Goal: Information Seeking & Learning: Learn about a topic

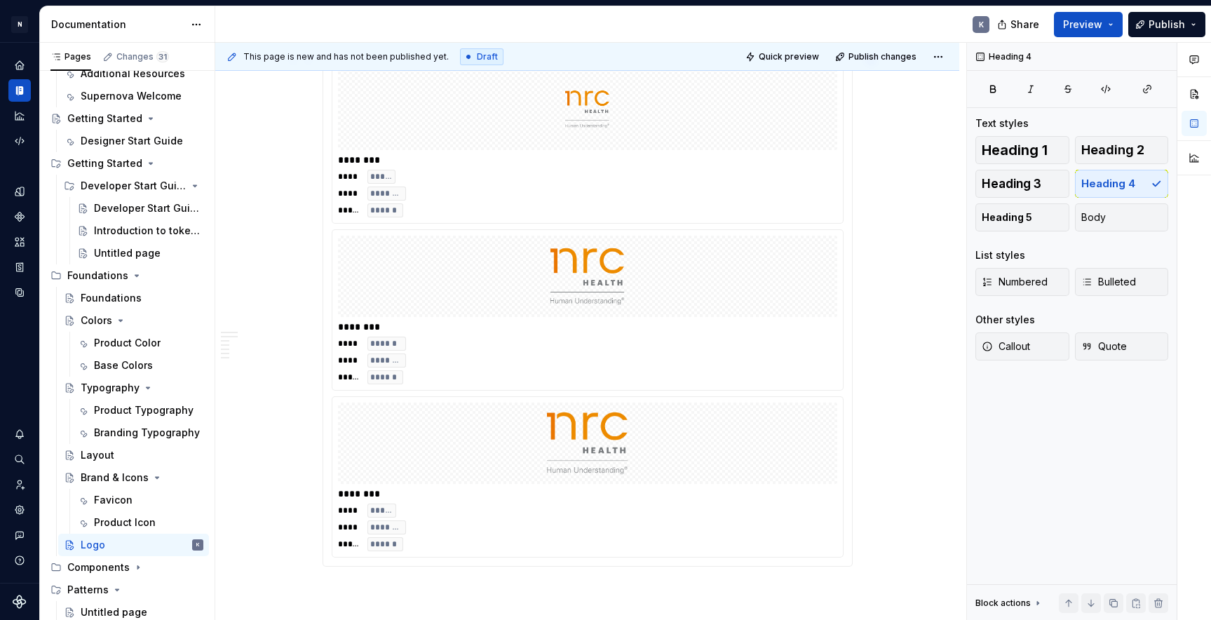
scroll to position [2548, 0]
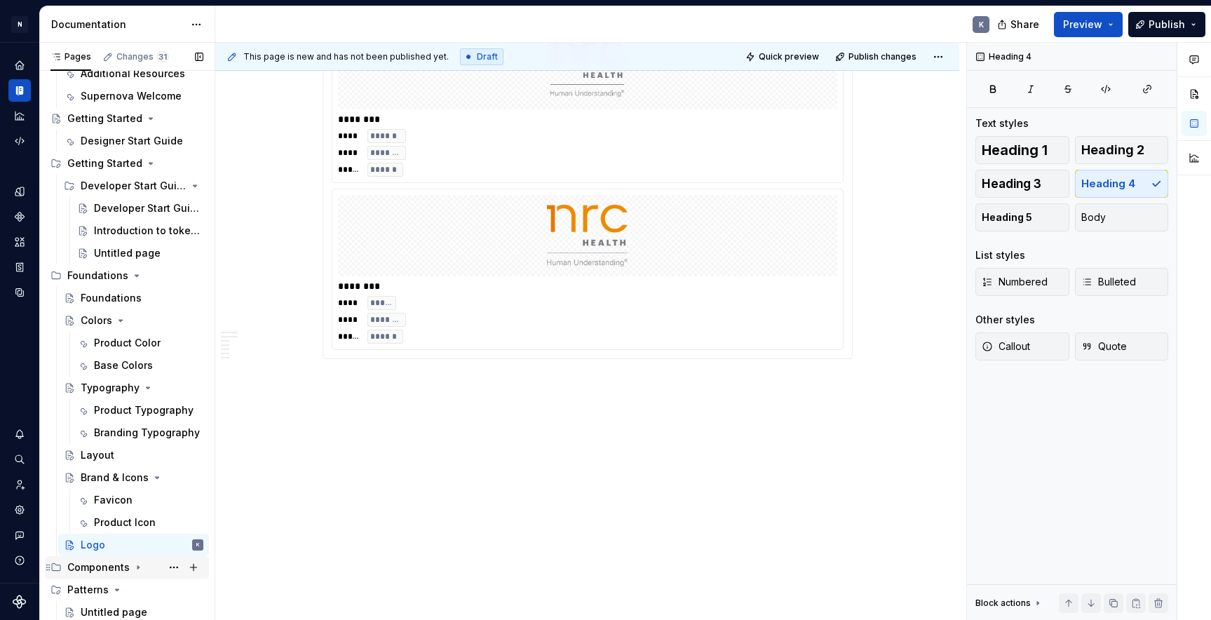
click at [137, 565] on icon "Page tree" at bounding box center [138, 567] width 11 height 11
click at [1090, 20] on span "Preview" at bounding box center [1082, 25] width 39 height 14
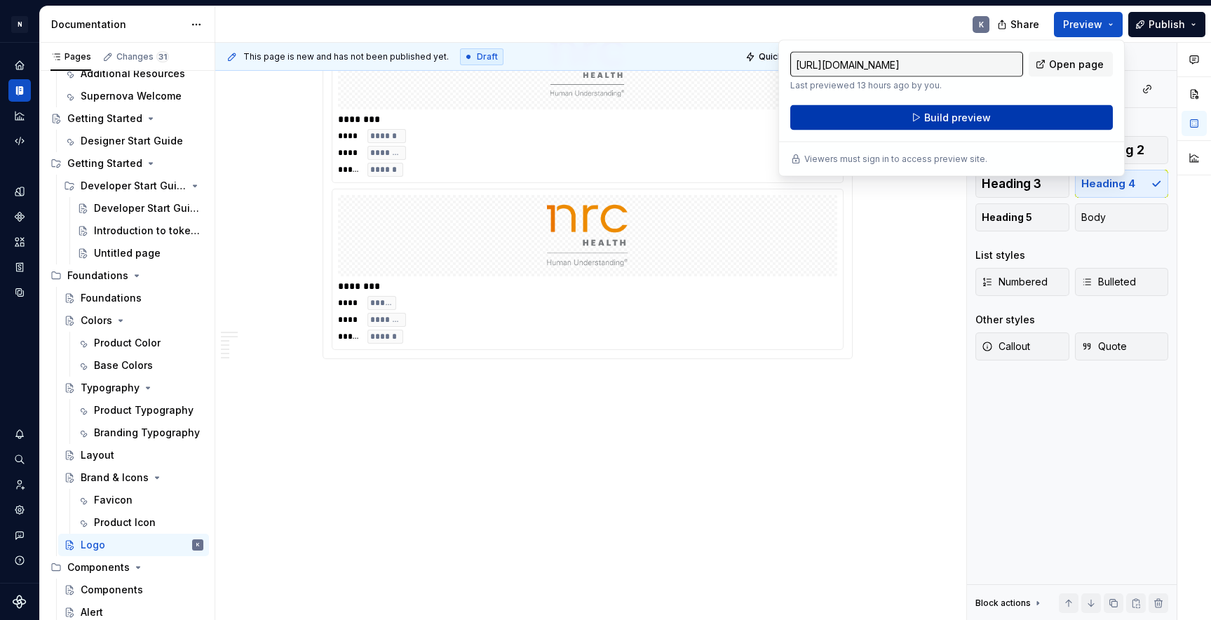
click at [1057, 124] on button "Build preview" at bounding box center [951, 117] width 323 height 25
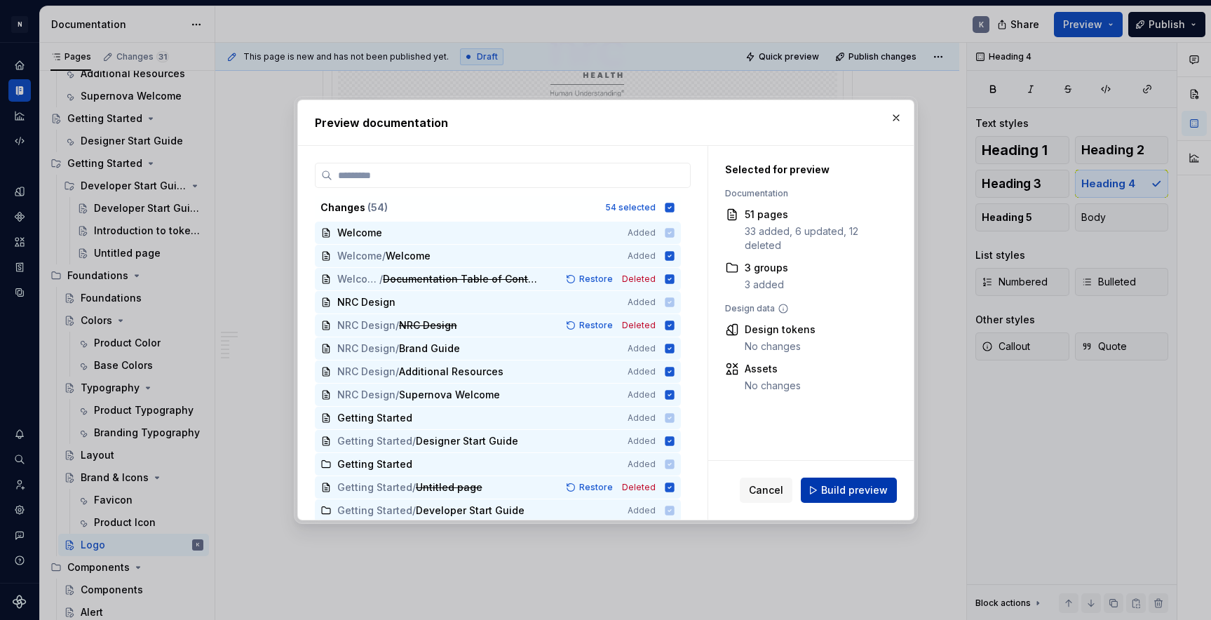
click at [864, 488] on span "Build preview" at bounding box center [854, 490] width 67 height 14
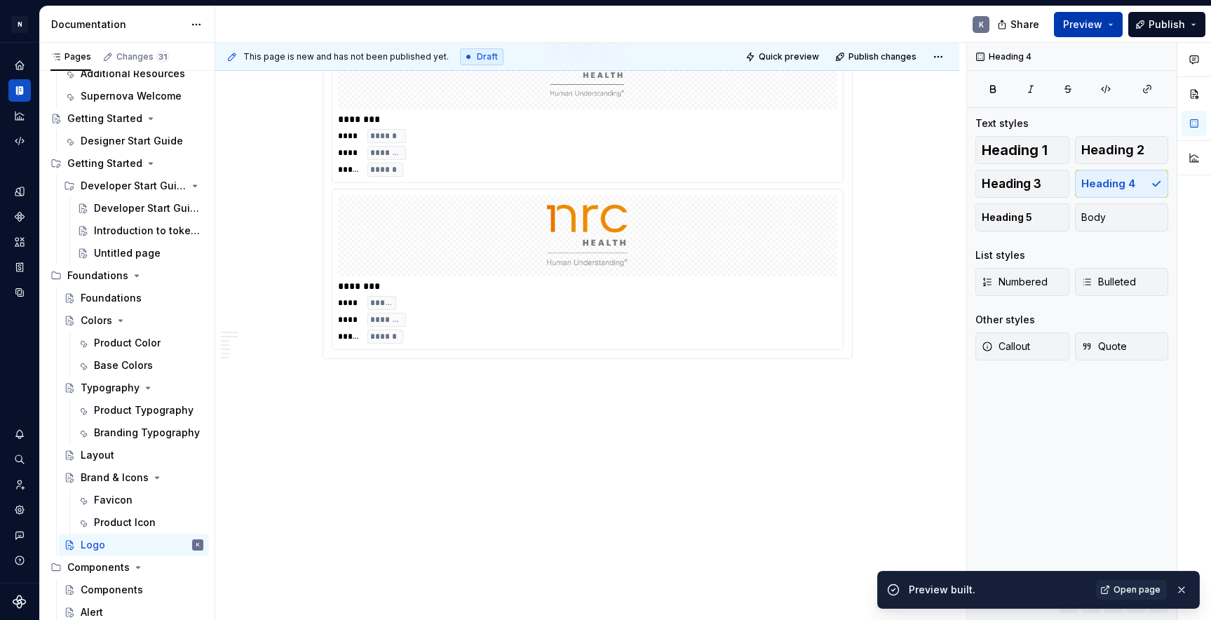
click at [1114, 26] on button "Preview" at bounding box center [1088, 24] width 69 height 25
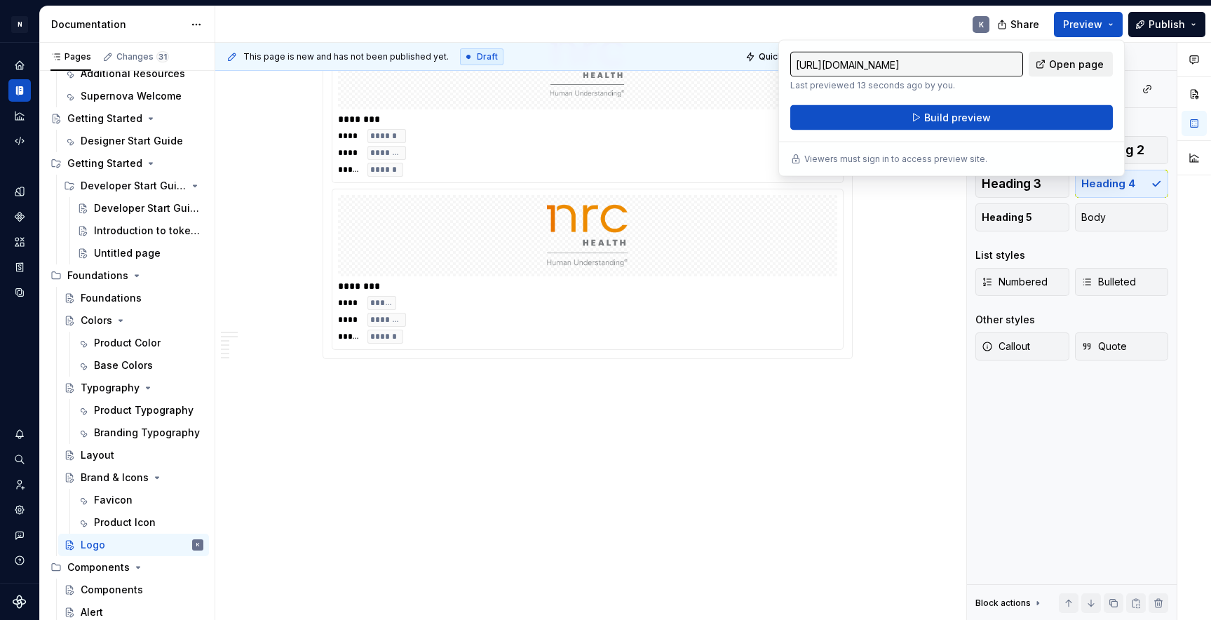
click at [1093, 66] on span "Open page" at bounding box center [1076, 64] width 55 height 14
type textarea "*"
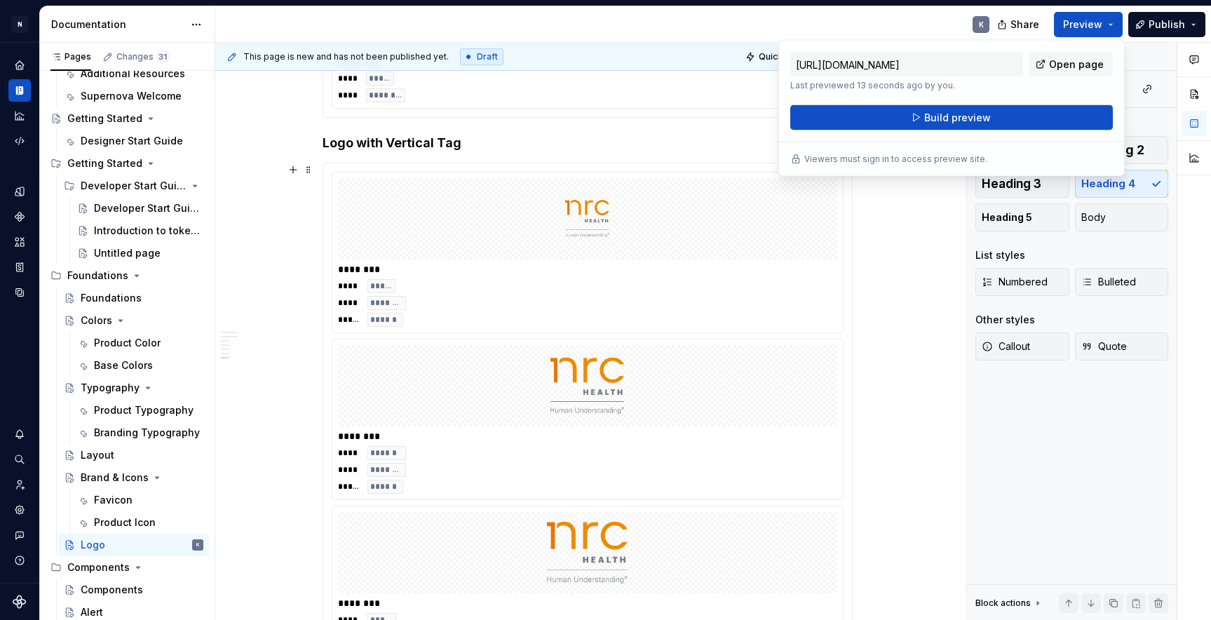
scroll to position [2100, 0]
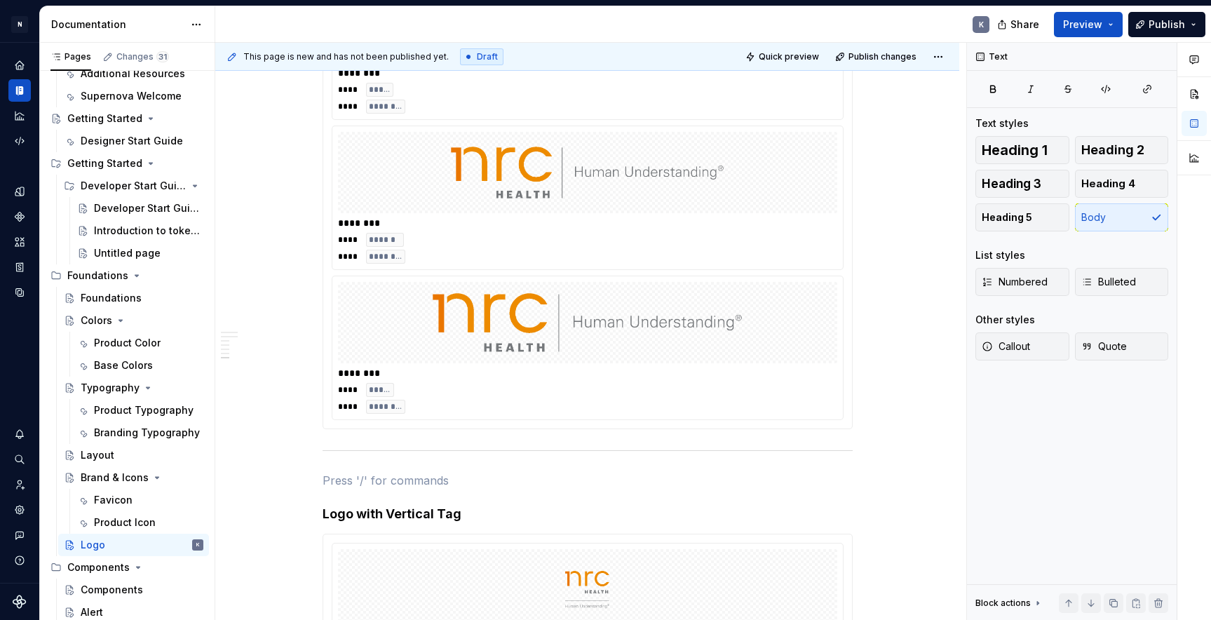
scroll to position [1653, 0]
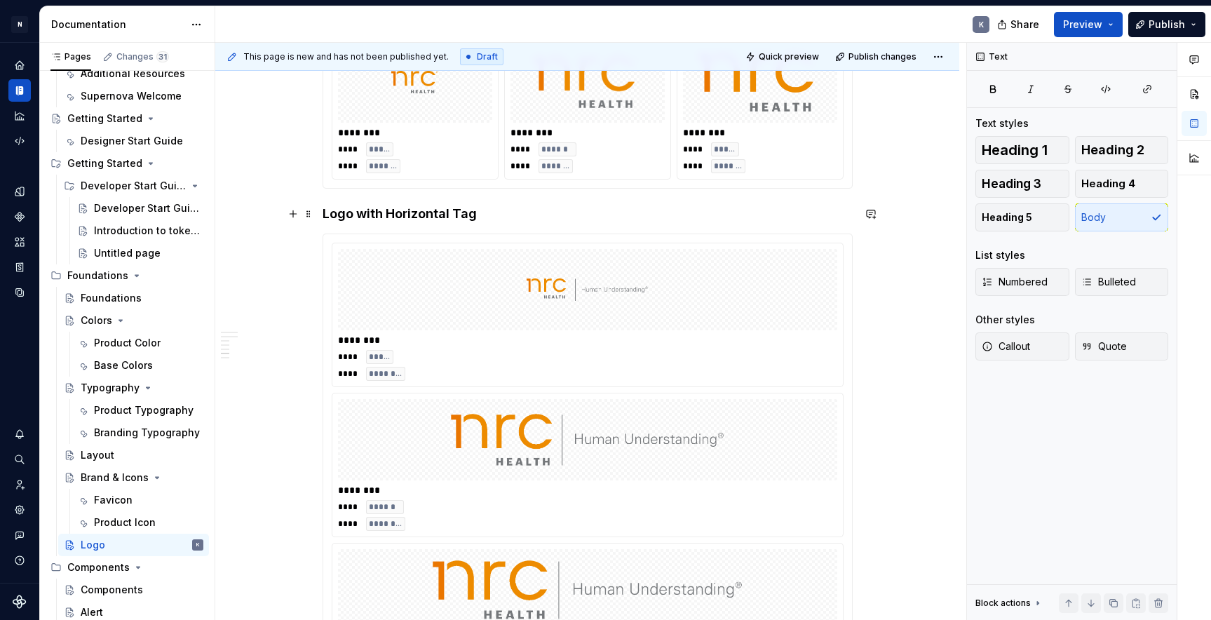
click at [327, 212] on h4 "Logo with Horizontal Tag" at bounding box center [588, 213] width 530 height 17
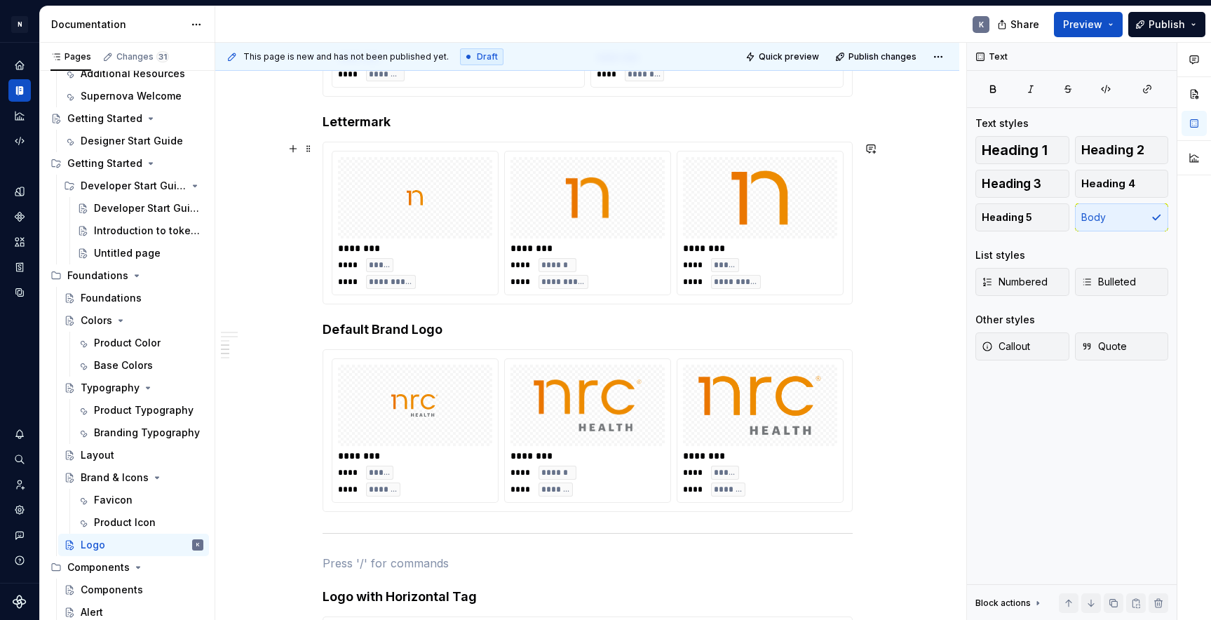
scroll to position [1311, 0]
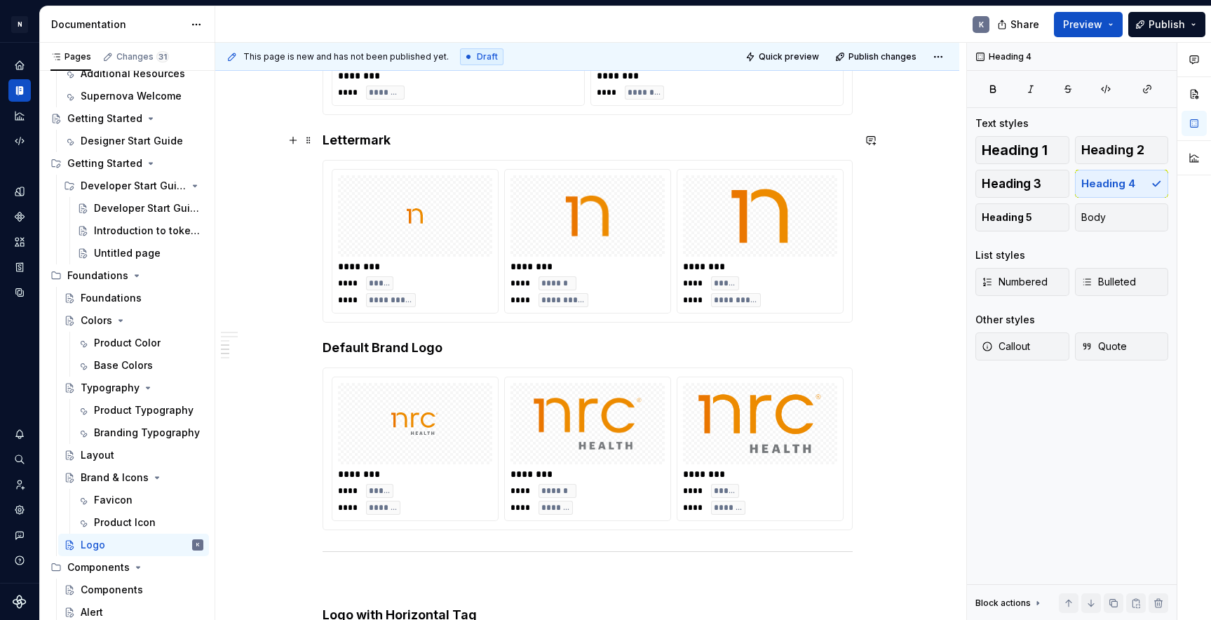
click at [325, 138] on h4 "Lettermark" at bounding box center [588, 140] width 530 height 17
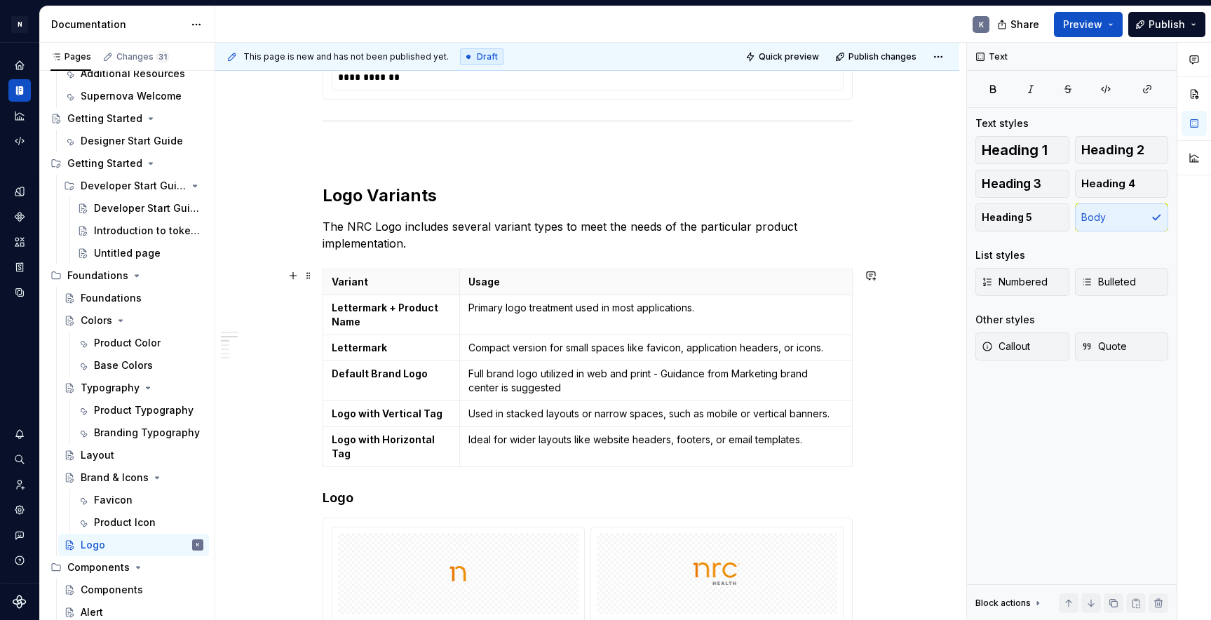
scroll to position [466, 0]
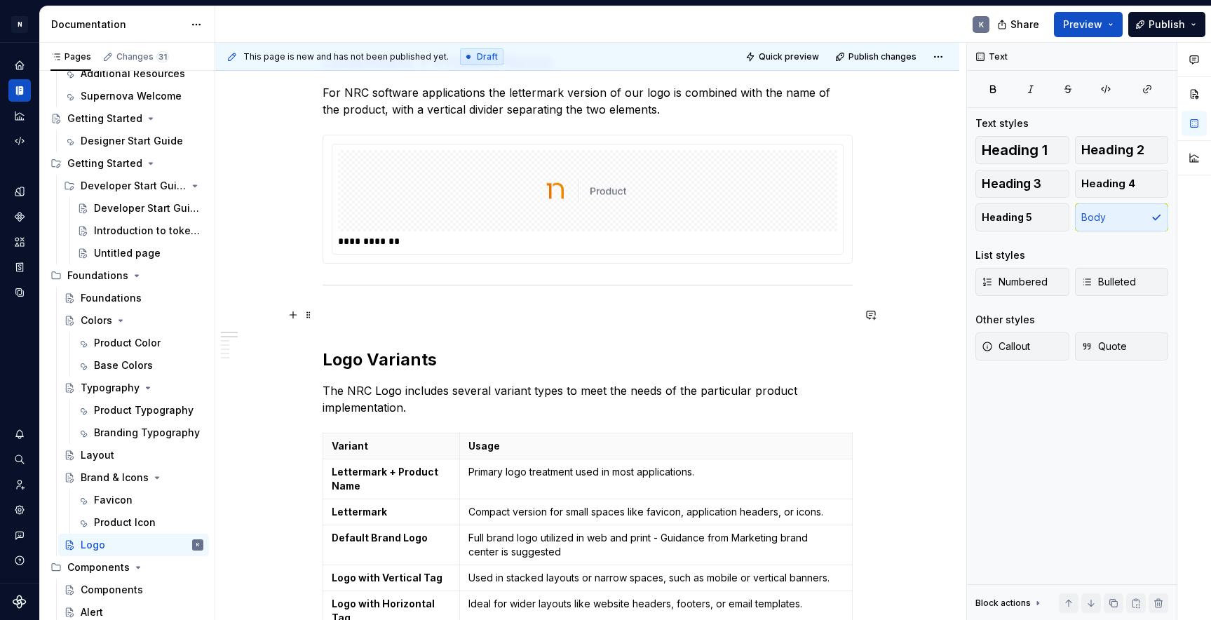
click at [335, 317] on p at bounding box center [588, 314] width 530 height 17
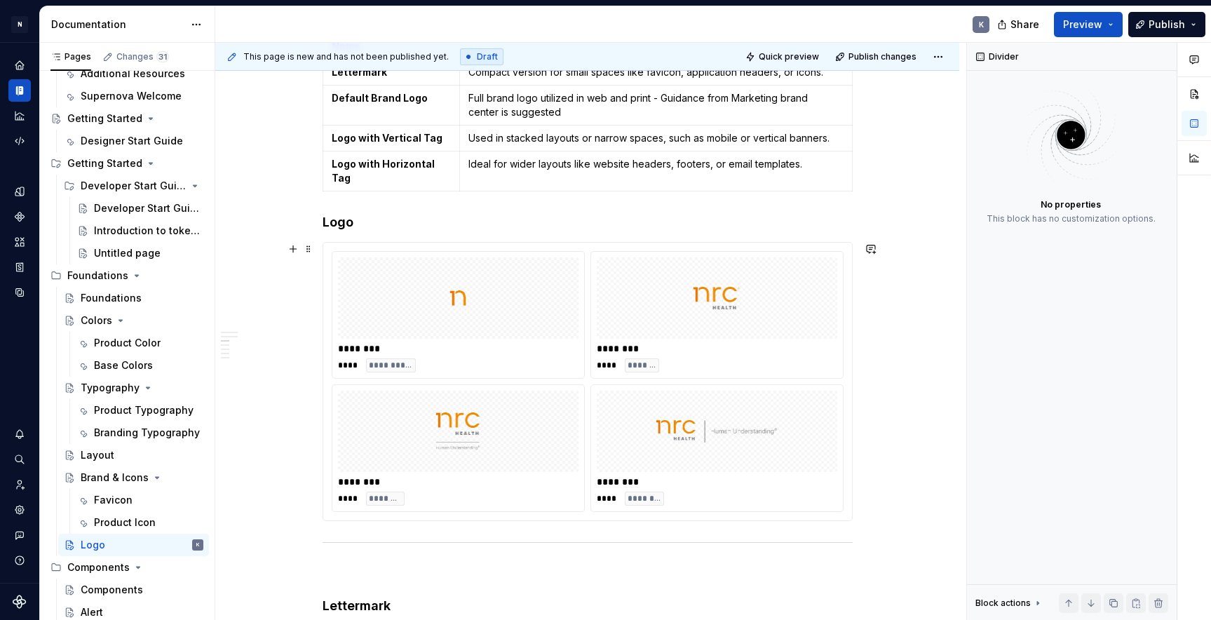
scroll to position [823, 0]
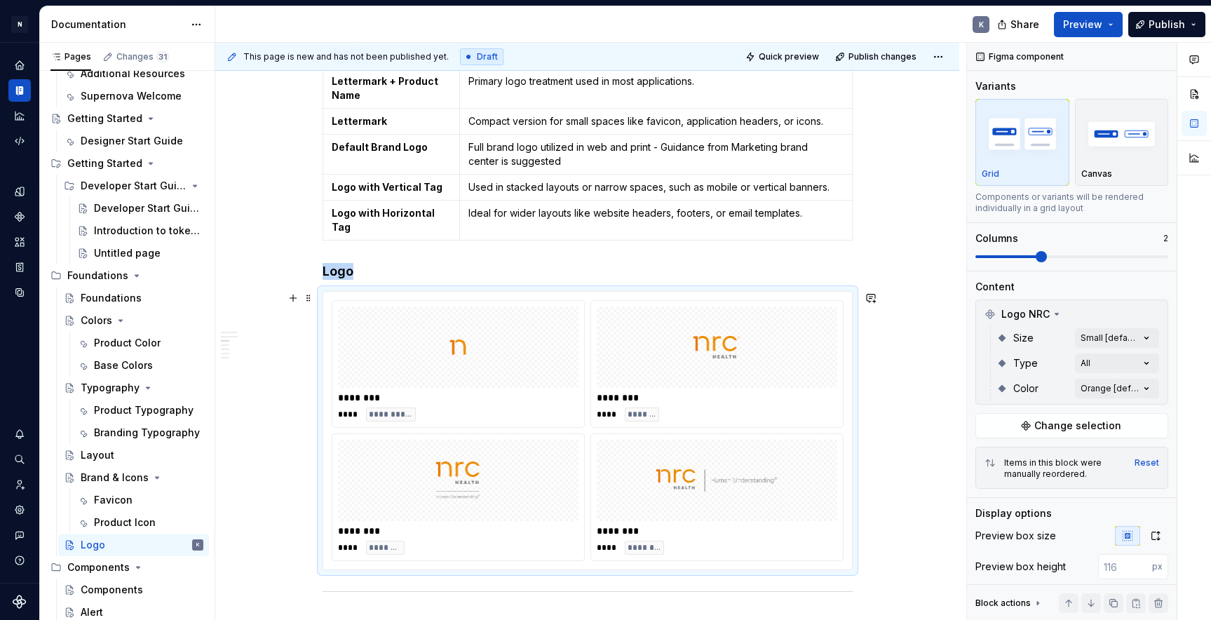
click at [586, 294] on div "**********" at bounding box center [587, 431] width 529 height 278
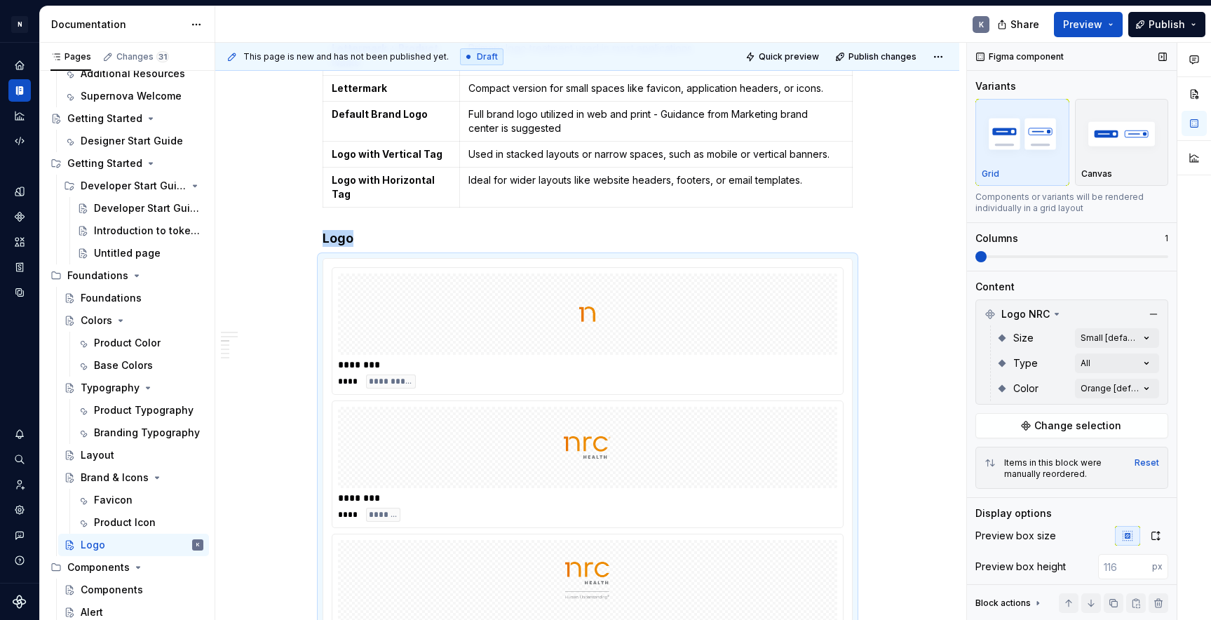
scroll to position [1038, 0]
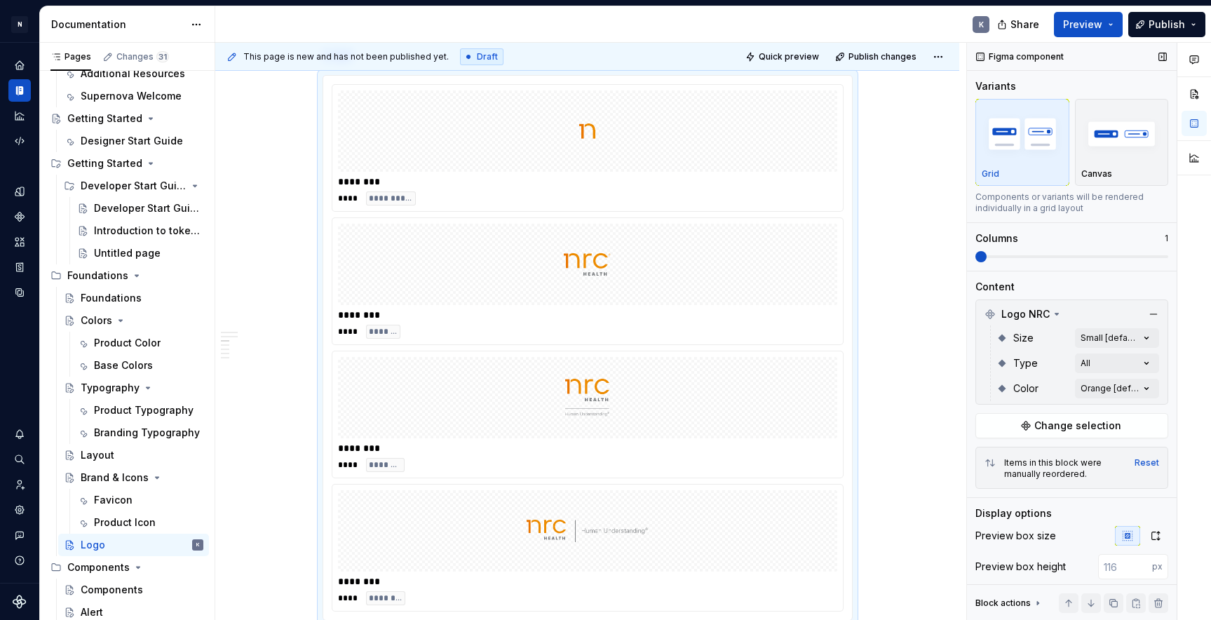
click at [971, 260] on div "Figma component Variants Grid Canvas Components or variants will be rendered in…" at bounding box center [1072, 332] width 210 height 578
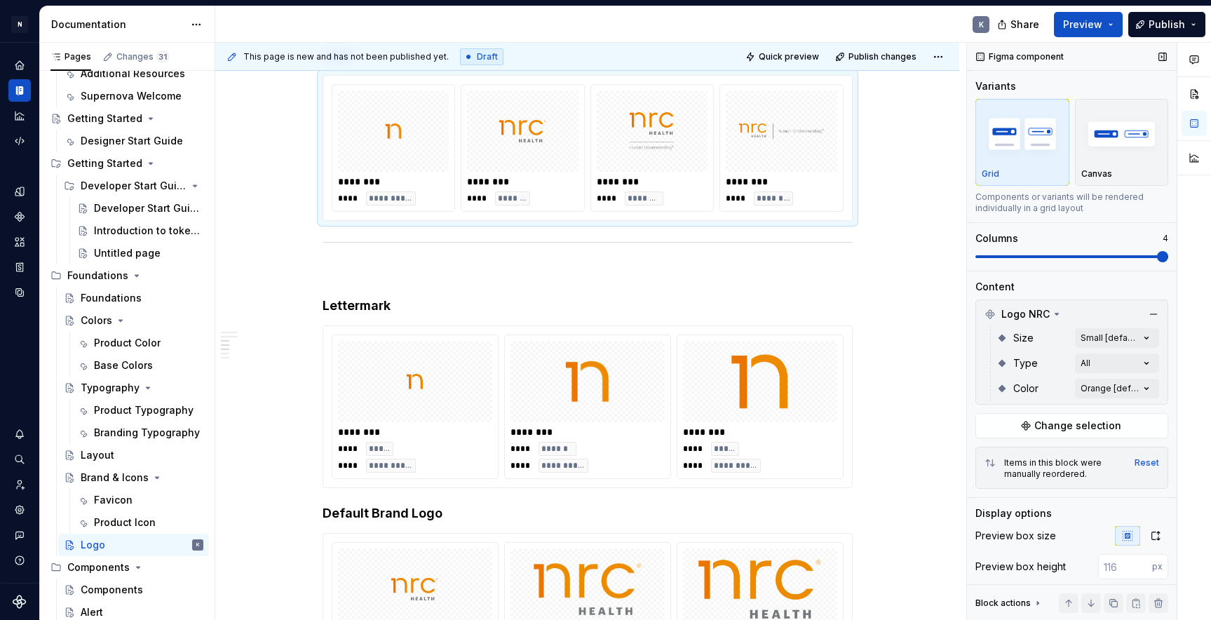
click at [1143, 255] on span at bounding box center [1071, 256] width 193 height 3
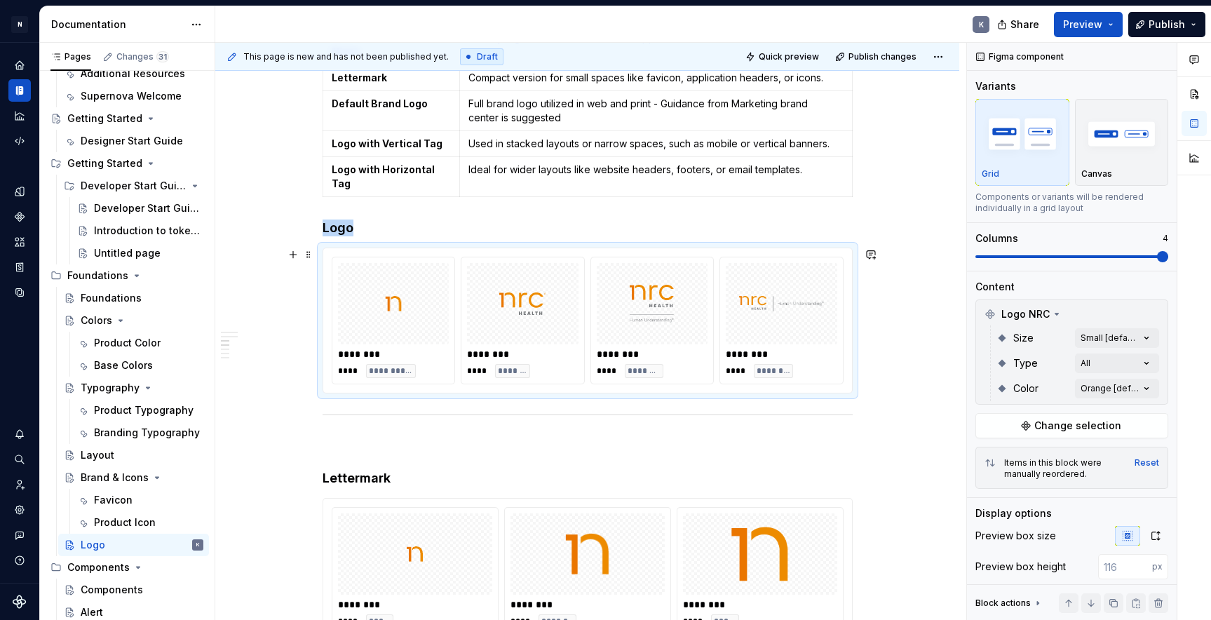
scroll to position [696, 0]
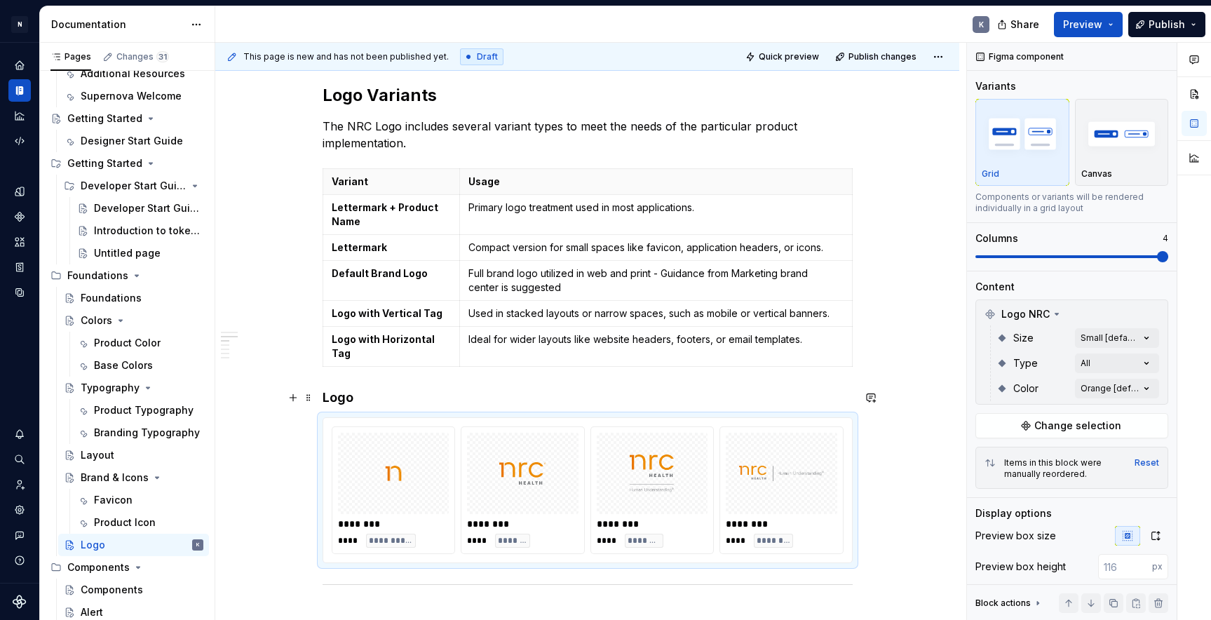
click at [353, 394] on h4 "Logo" at bounding box center [588, 397] width 530 height 17
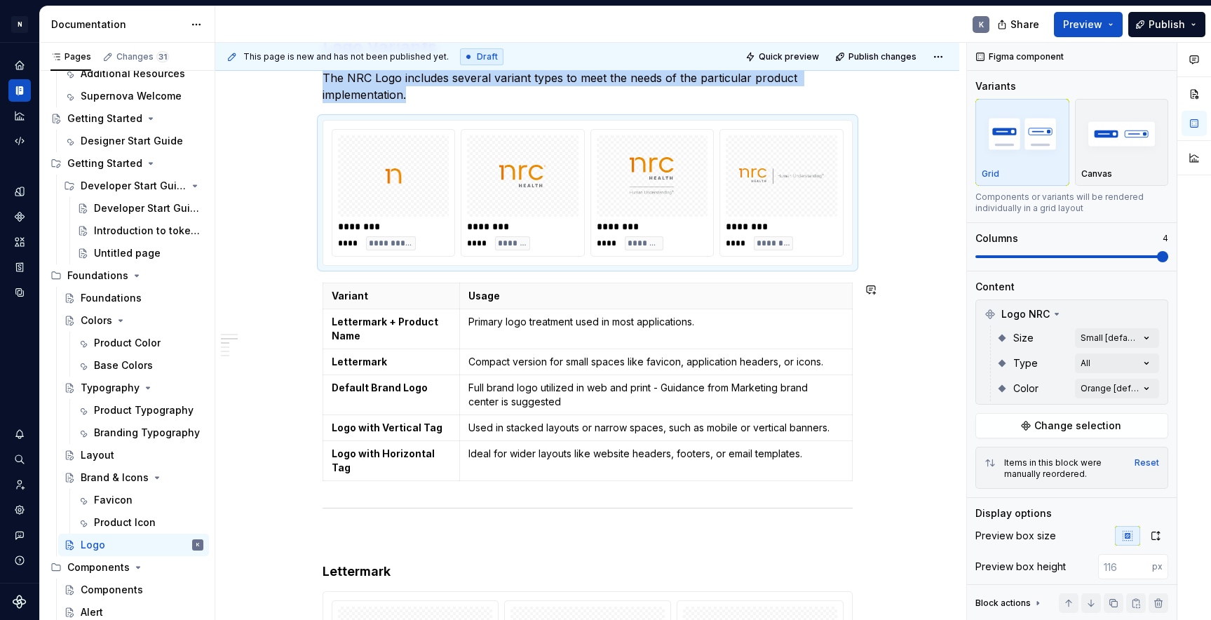
scroll to position [792, 0]
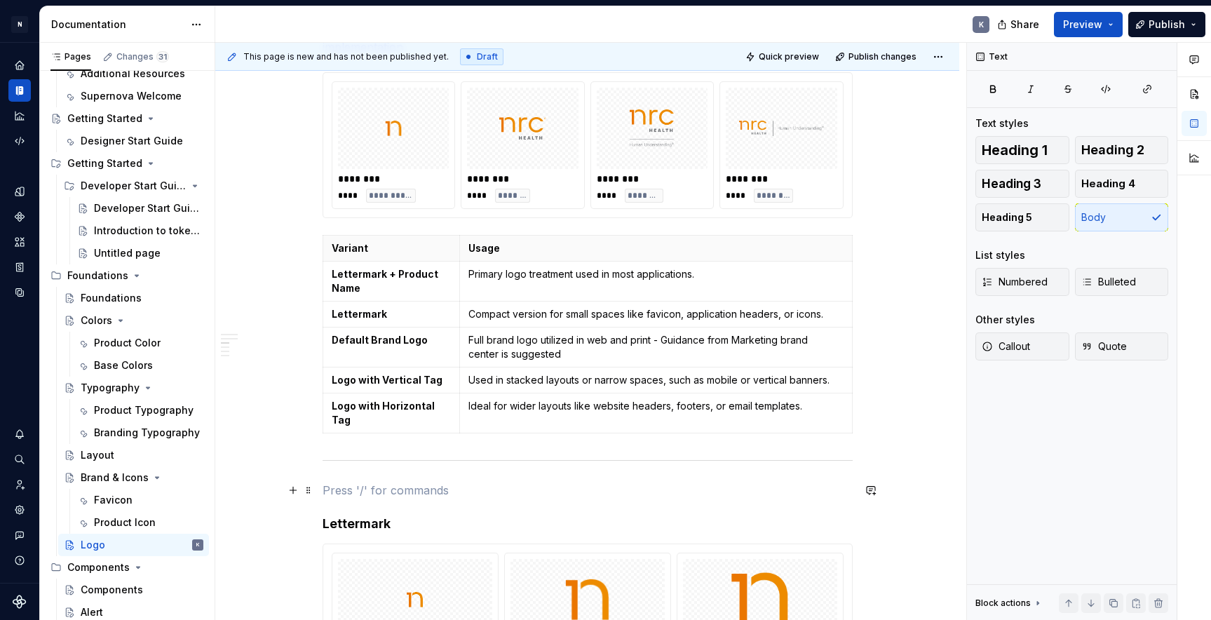
click at [417, 484] on p at bounding box center [588, 490] width 530 height 17
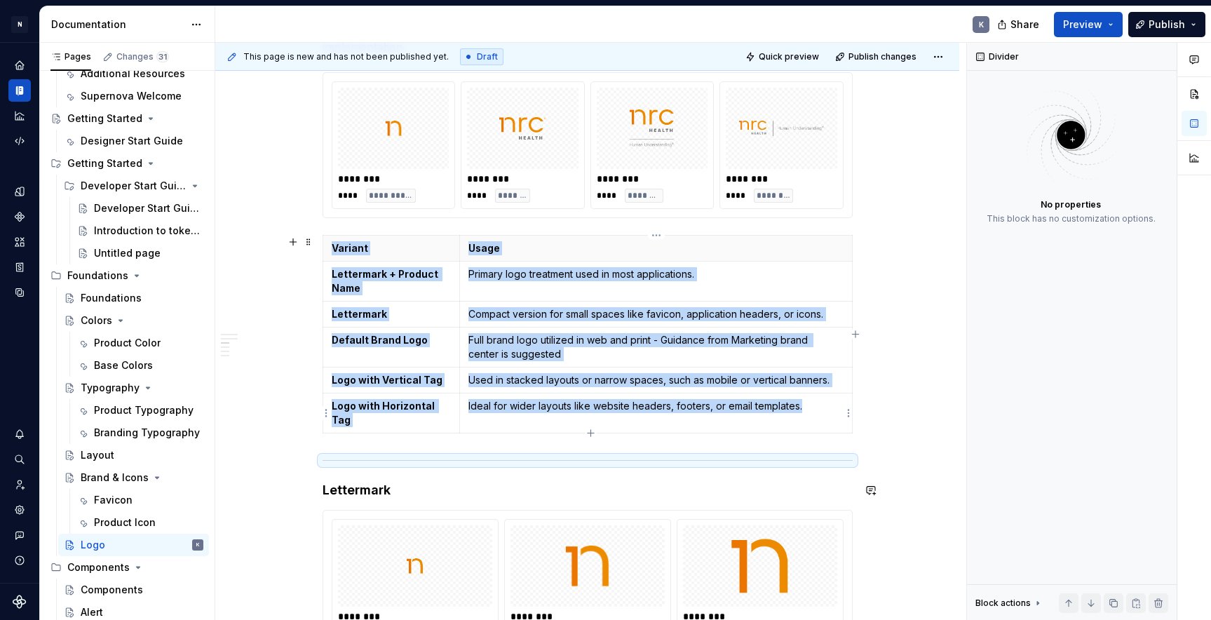
scroll to position [1099, 0]
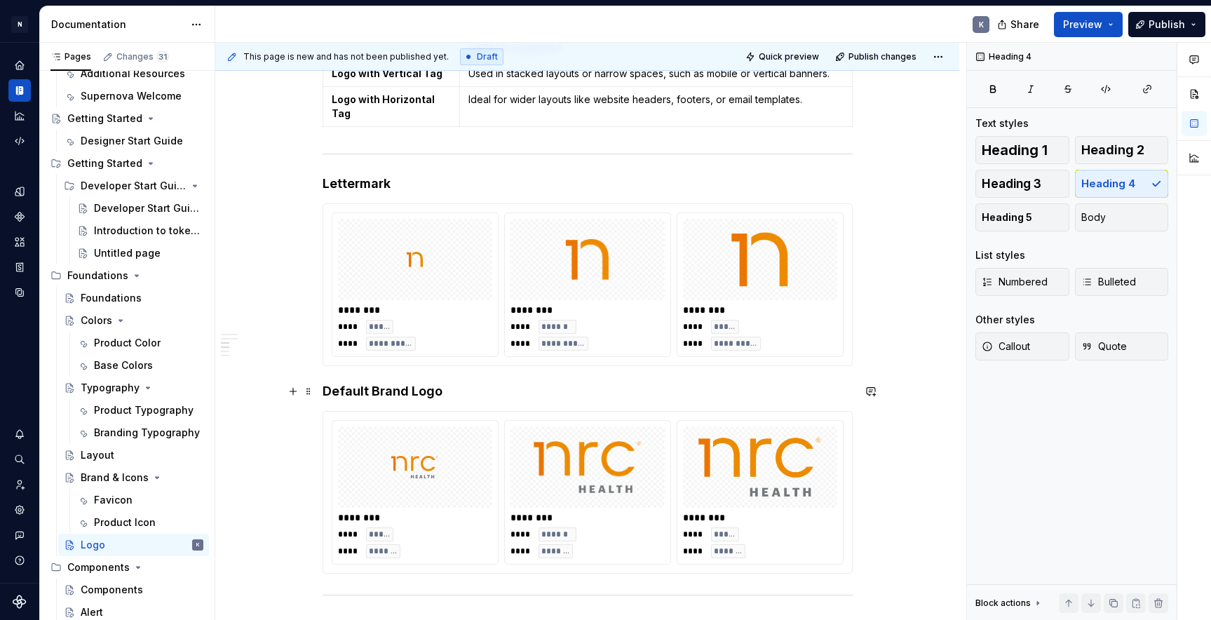
click at [326, 393] on h4 "Default Brand Logo" at bounding box center [588, 391] width 530 height 17
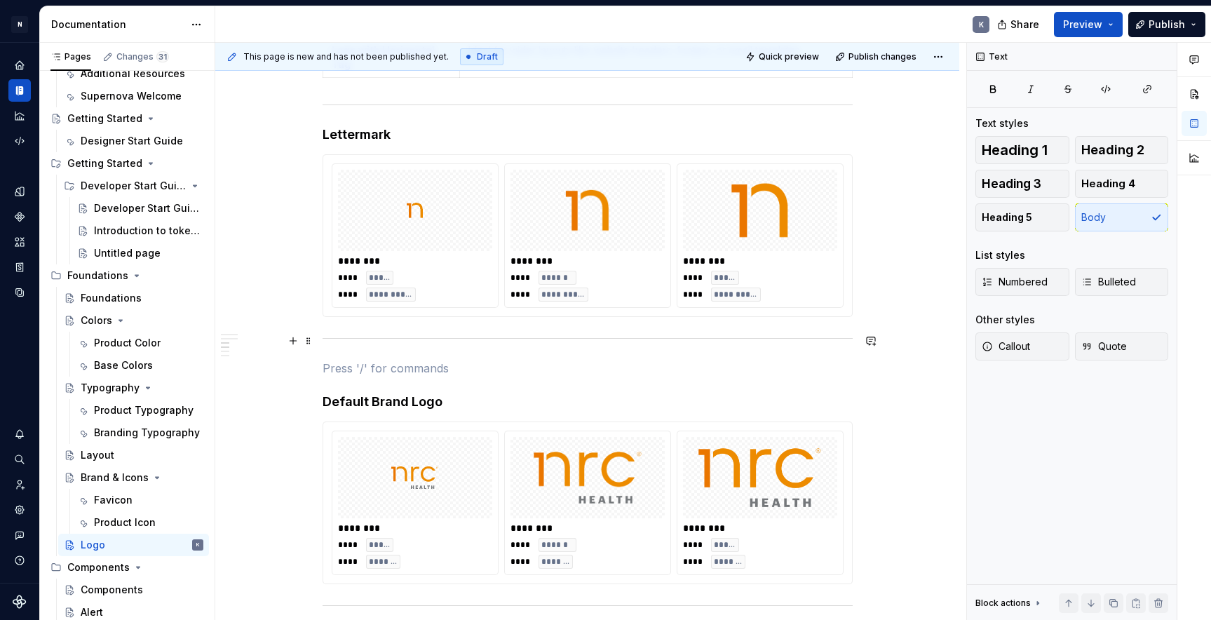
scroll to position [906, 0]
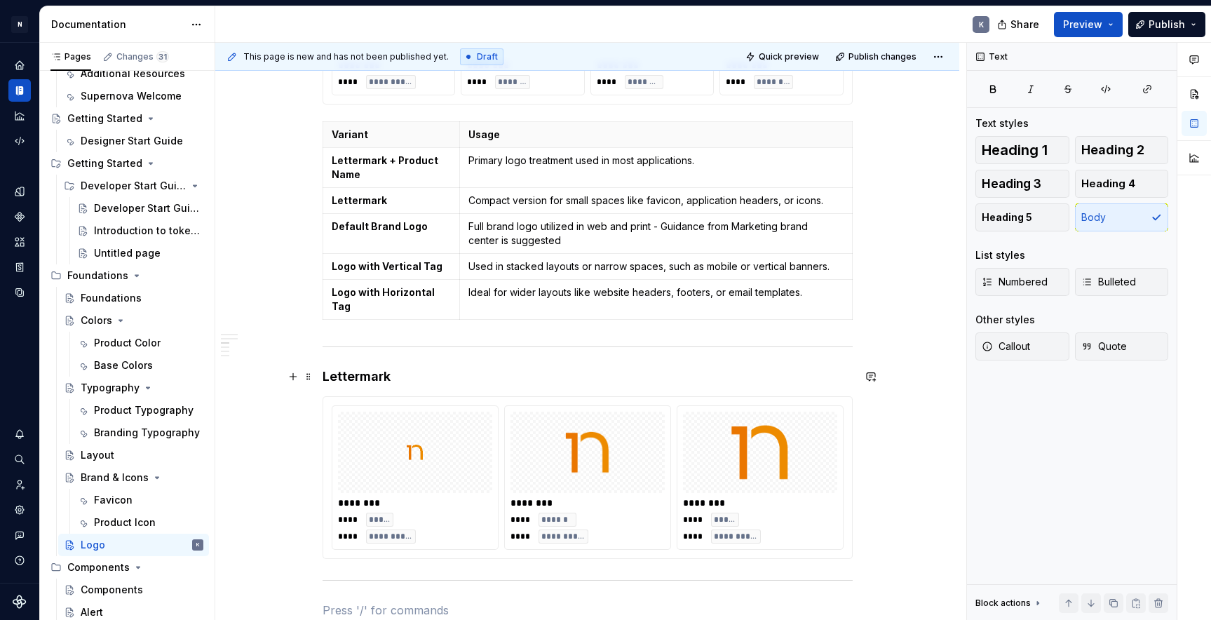
click at [329, 377] on h4 "Lettermark" at bounding box center [588, 376] width 530 height 17
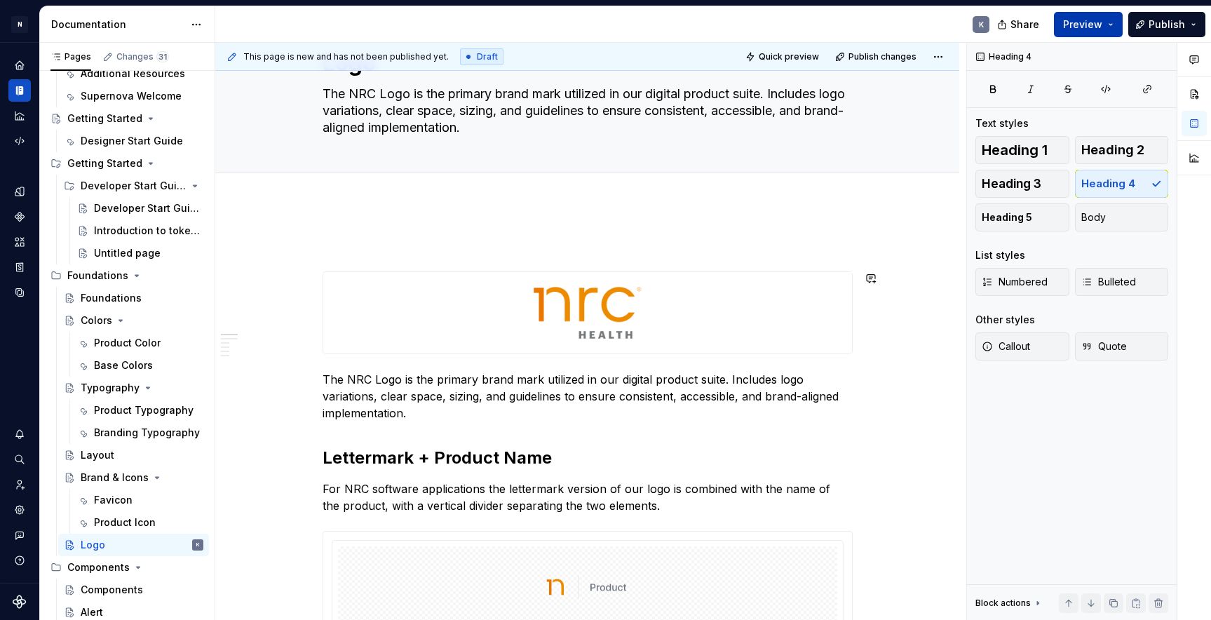
scroll to position [0, 0]
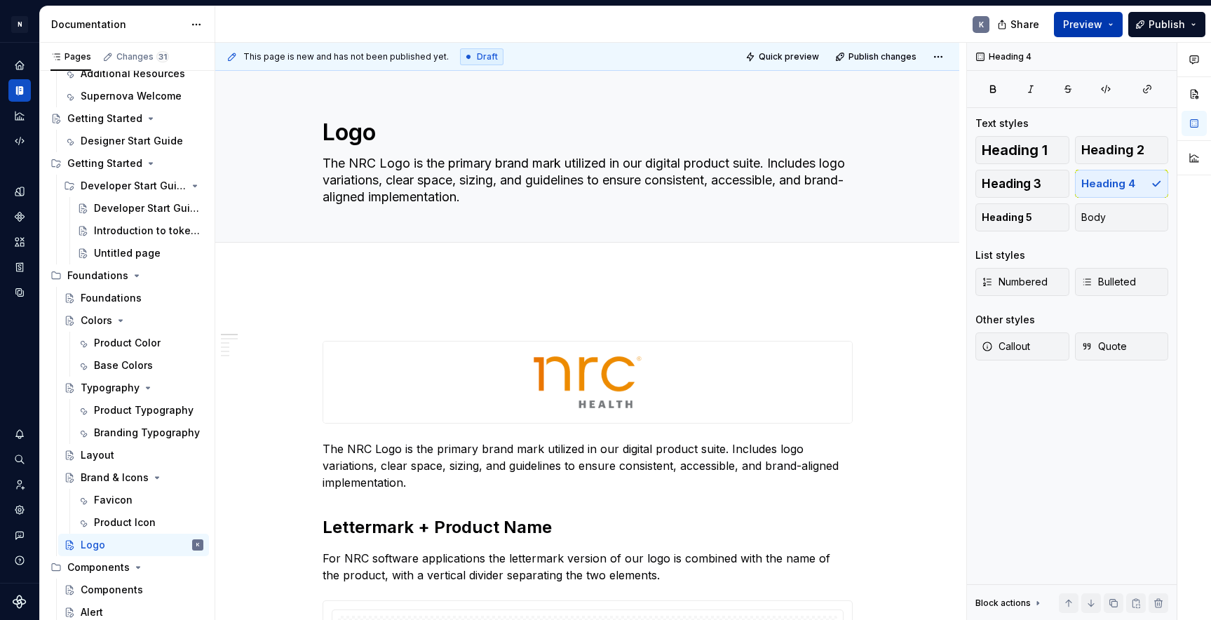
click at [1117, 26] on button "Preview" at bounding box center [1088, 24] width 69 height 25
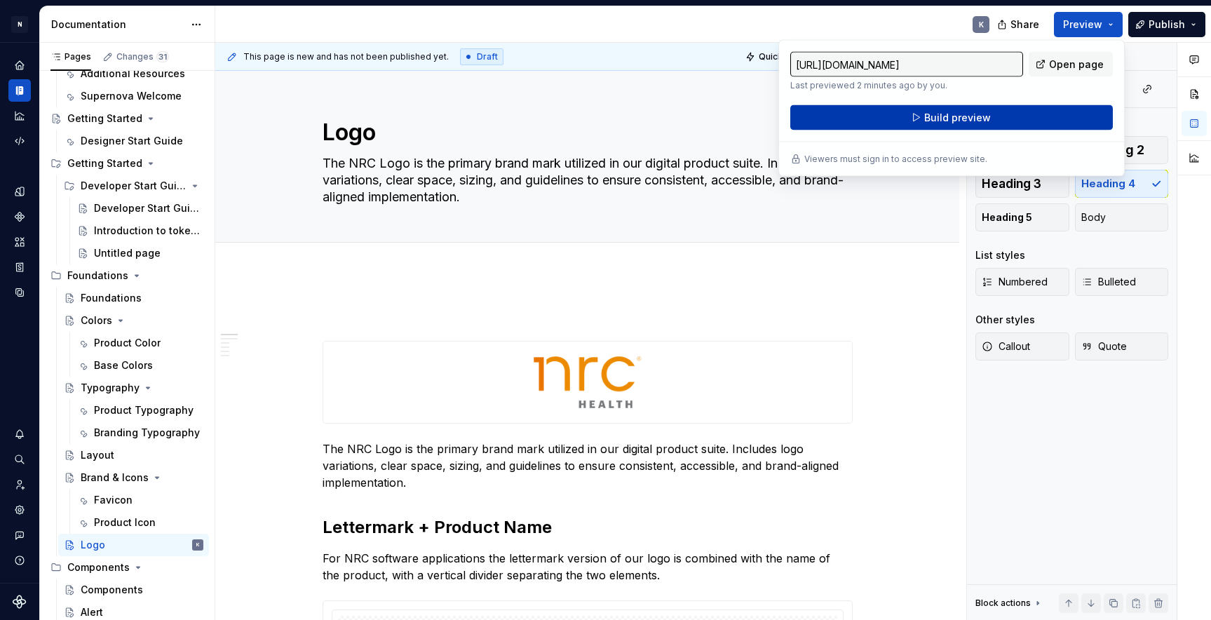
click at [947, 122] on span "Build preview" at bounding box center [957, 118] width 67 height 14
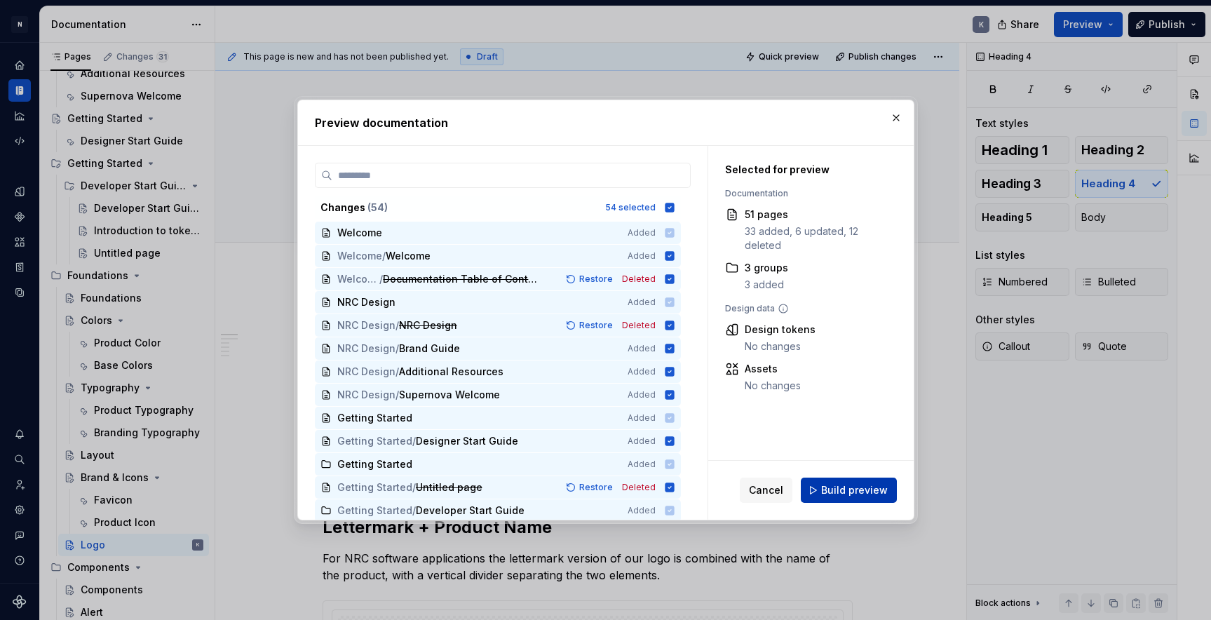
click at [834, 489] on span "Build preview" at bounding box center [854, 490] width 67 height 14
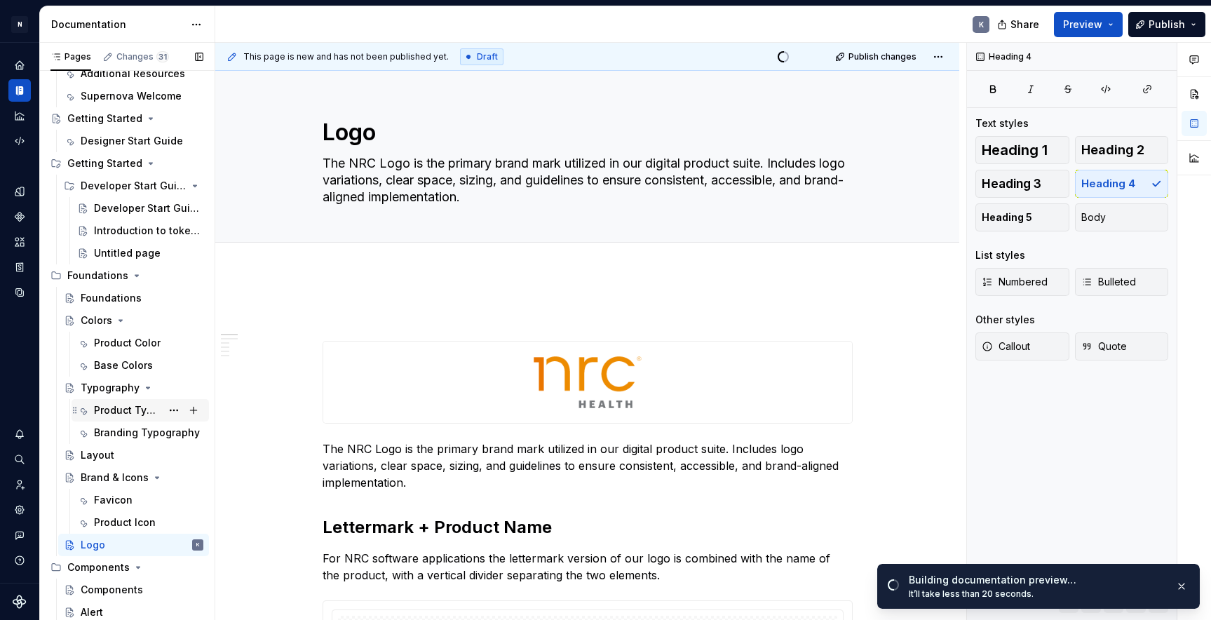
click at [111, 406] on div "Product Typography" at bounding box center [127, 410] width 67 height 14
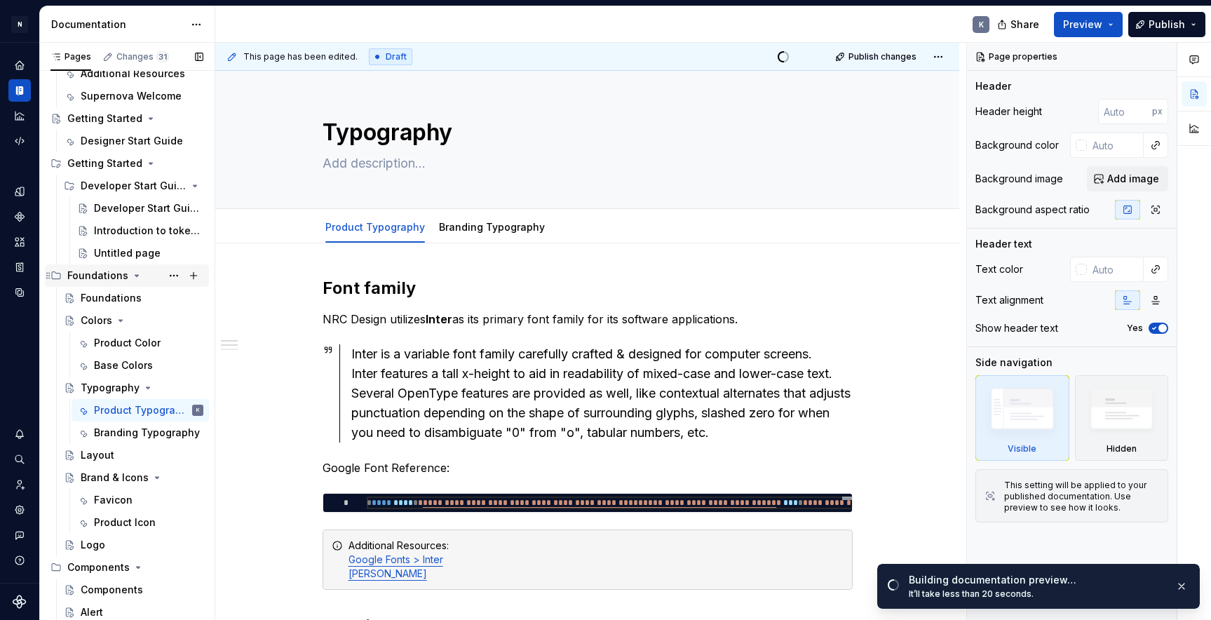
click at [135, 276] on icon "Page tree" at bounding box center [136, 275] width 11 height 11
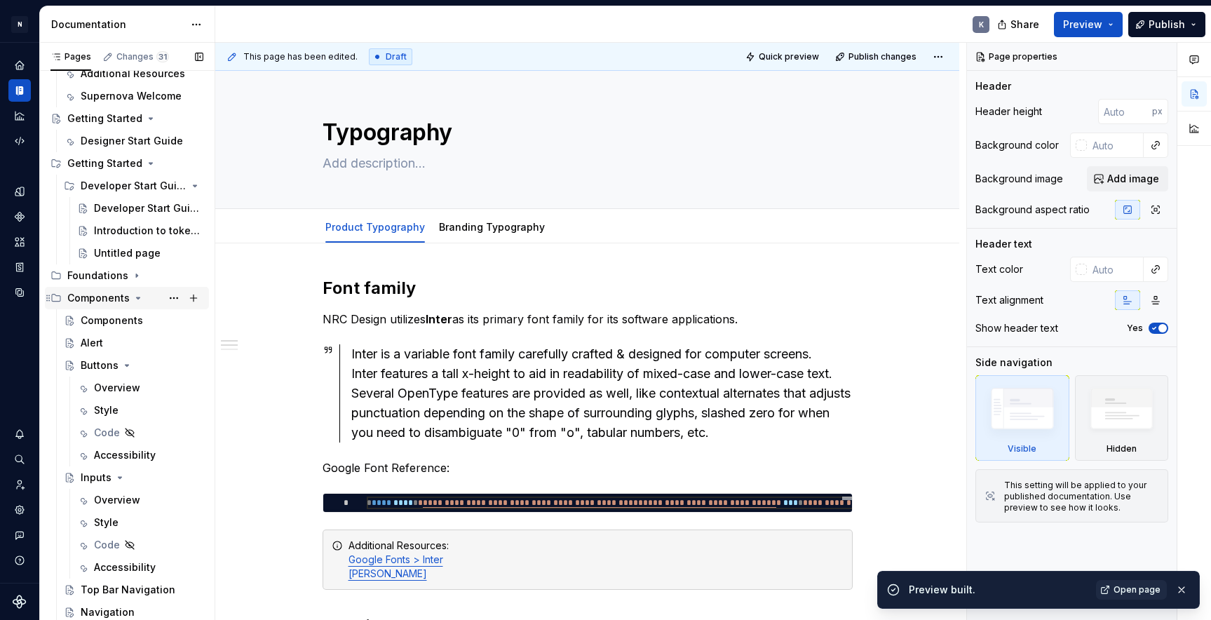
click at [134, 296] on icon "Page tree" at bounding box center [138, 297] width 11 height 11
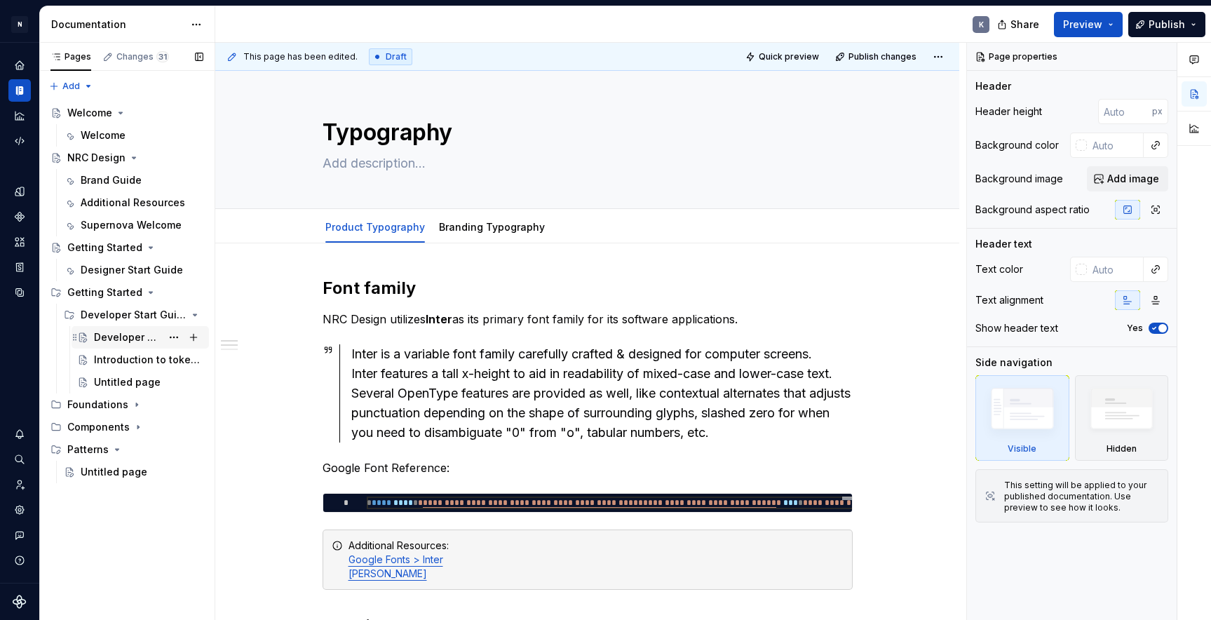
click at [127, 337] on div "Developer Start Guide" at bounding box center [127, 337] width 67 height 14
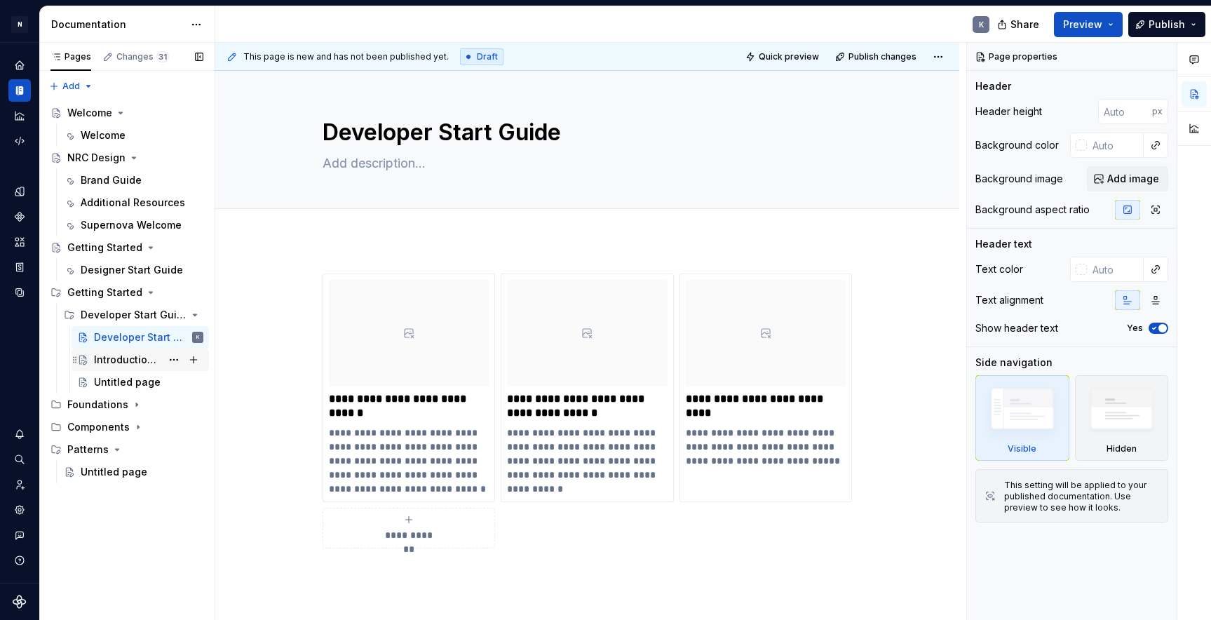
click at [131, 358] on div "Introduction to tokens" at bounding box center [127, 360] width 67 height 14
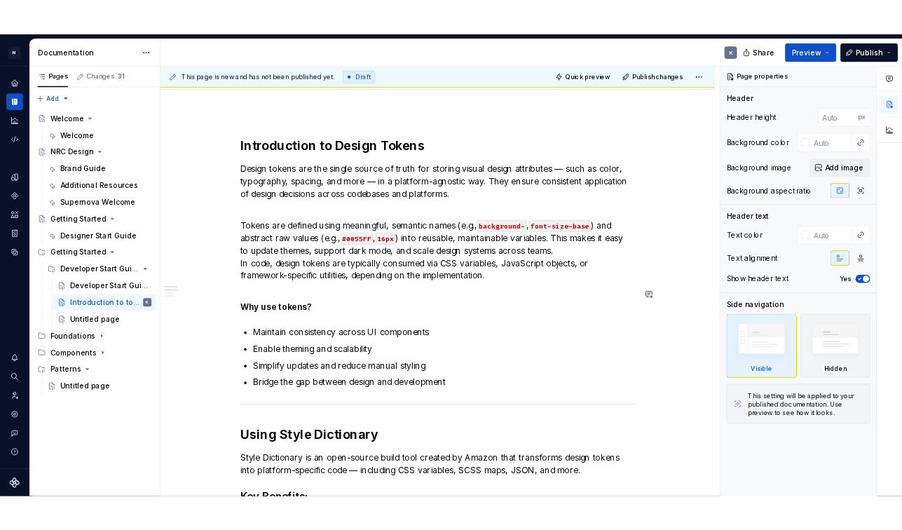
scroll to position [126, 0]
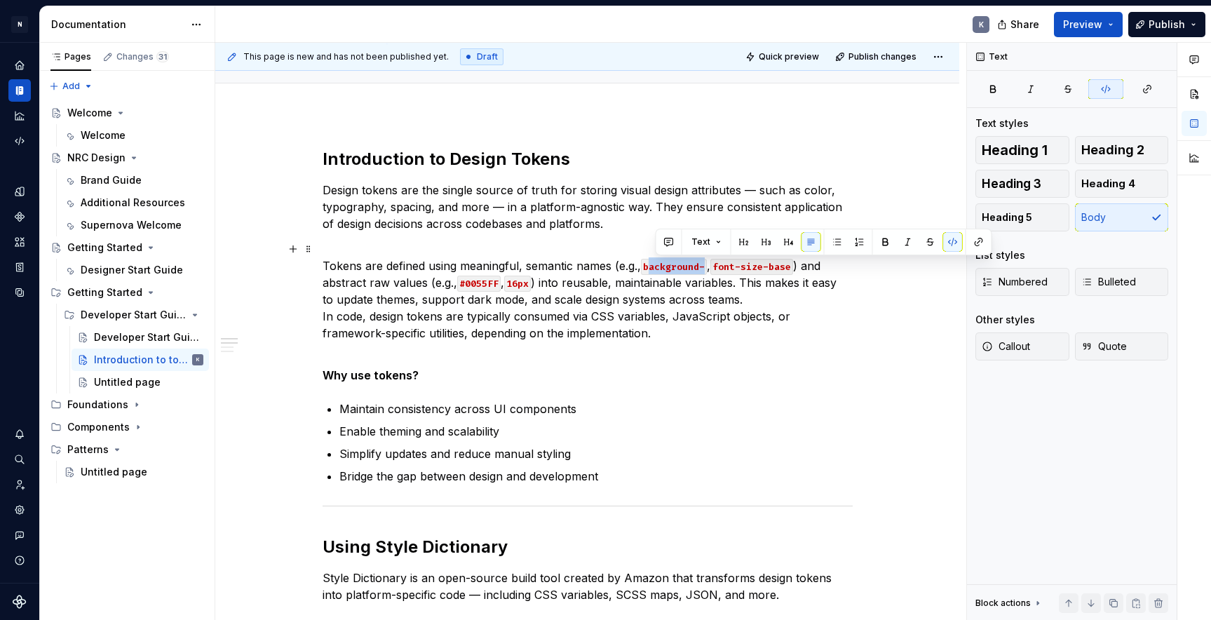
drag, startPoint x: 711, startPoint y: 266, endPoint x: 658, endPoint y: 272, distance: 53.7
click at [658, 272] on code "background-" at bounding box center [674, 267] width 66 height 16
type textarea "*"
click at [658, 268] on code "background-" at bounding box center [674, 267] width 66 height 16
drag, startPoint x: 651, startPoint y: 267, endPoint x: 710, endPoint y: 265, distance: 58.2
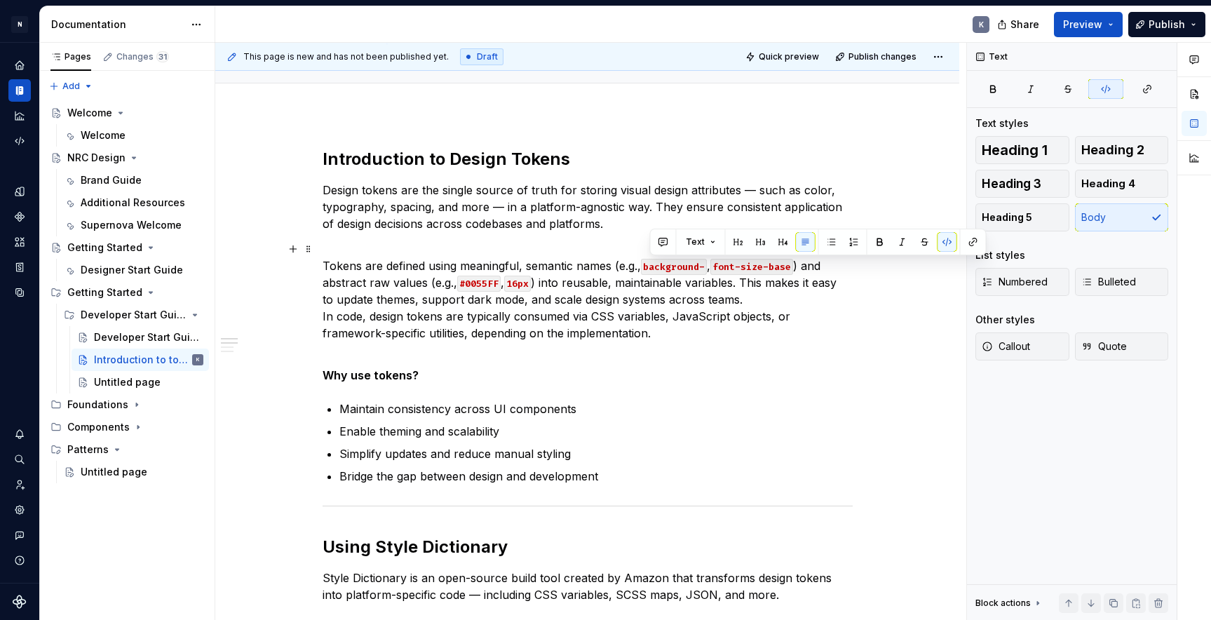
click at [707, 265] on code "background-" at bounding box center [674, 267] width 66 height 16
click at [699, 266] on code "background-" at bounding box center [674, 267] width 66 height 16
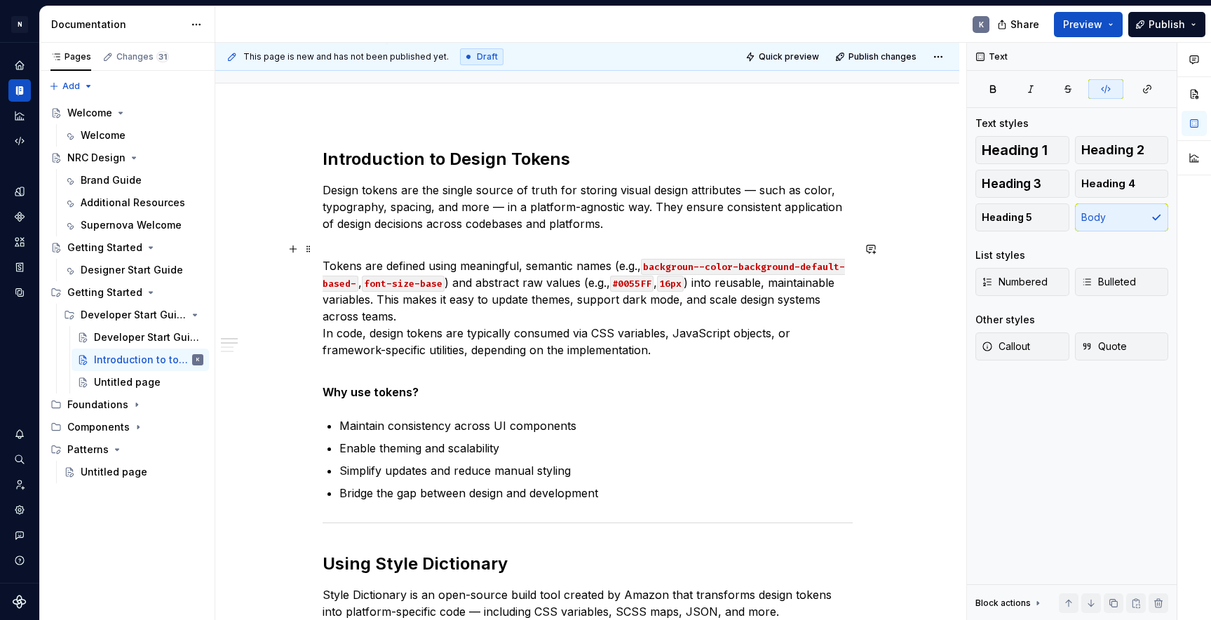
click at [701, 267] on code "backgroun--color-background-default-based-" at bounding box center [584, 275] width 522 height 33
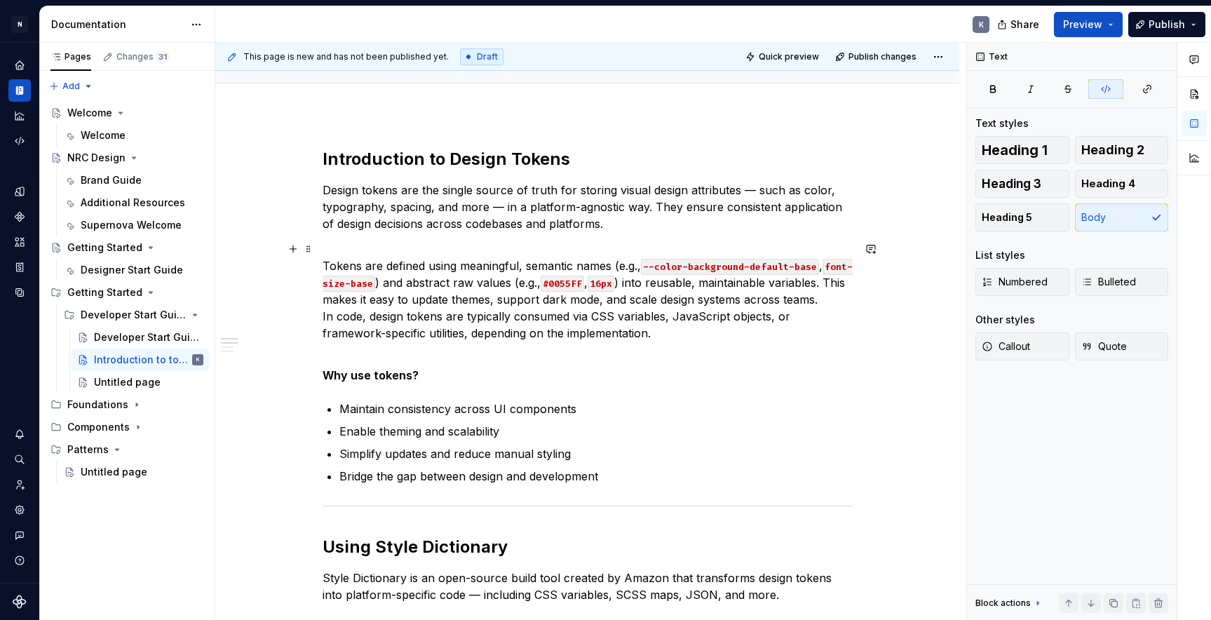
click at [370, 278] on code "font-size-base" at bounding box center [588, 275] width 530 height 33
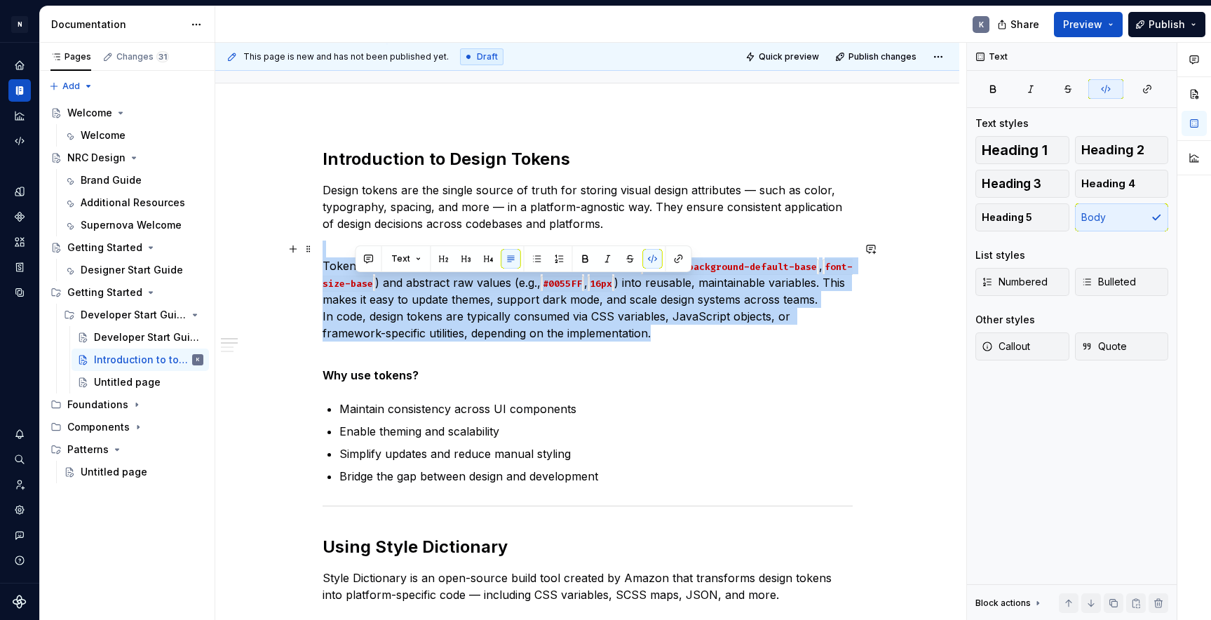
click at [370, 281] on code "font-size-base" at bounding box center [588, 275] width 530 height 33
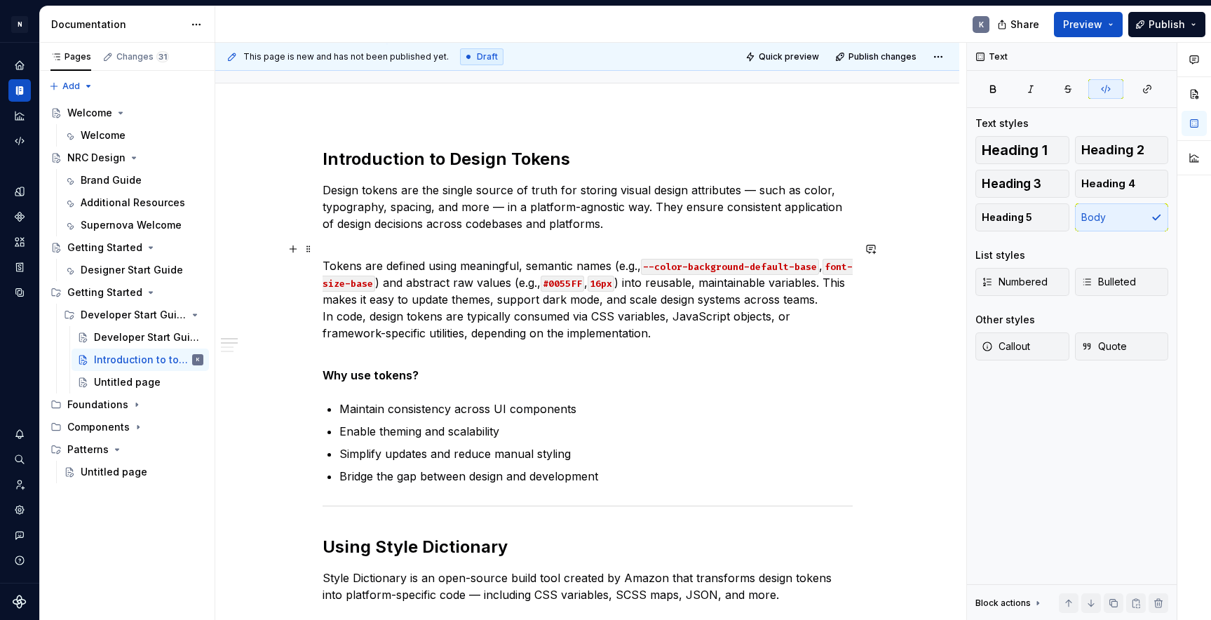
click at [397, 278] on code "font-size-base" at bounding box center [588, 275] width 530 height 33
drag, startPoint x: 405, startPoint y: 280, endPoint x: 330, endPoint y: 283, distance: 75.1
click at [330, 283] on code "font-size-base" at bounding box center [588, 275] width 530 height 33
click at [332, 283] on code "font-size-base" at bounding box center [588, 275] width 530 height 33
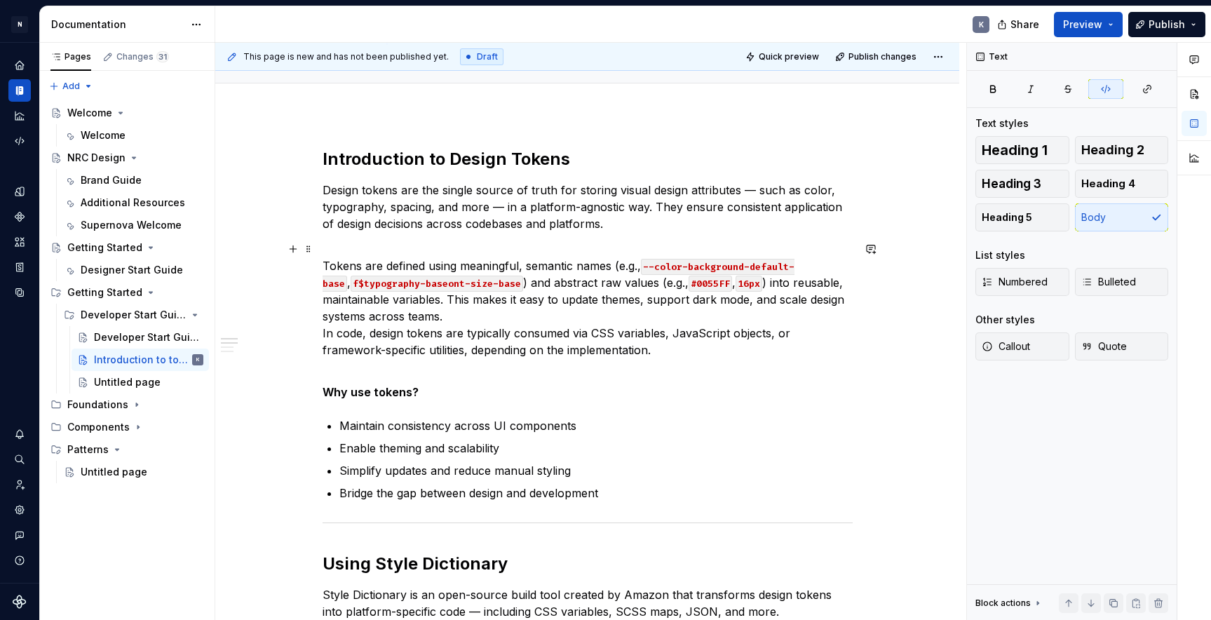
click at [351, 285] on code "f$typography-baseont-size-base" at bounding box center [437, 284] width 172 height 16
click at [673, 336] on p "Tokens are defined using meaningful, semantic names (e.g., --color-background-d…" at bounding box center [588, 300] width 530 height 118
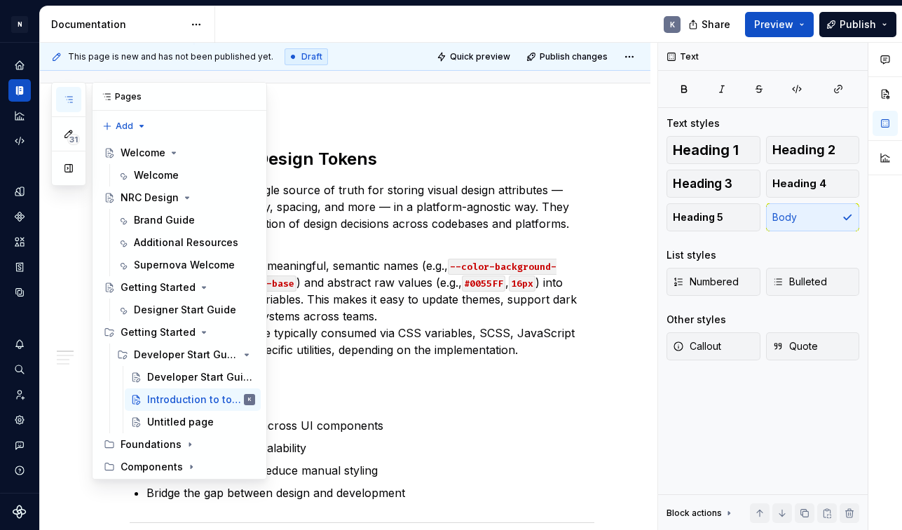
type textarea "*"
